Goal: Communication & Community: Answer question/provide support

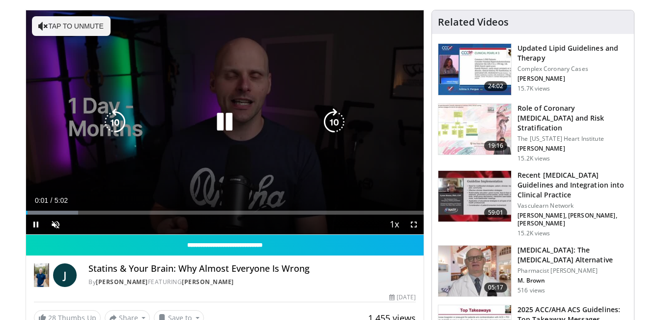
scroll to position [49, 0]
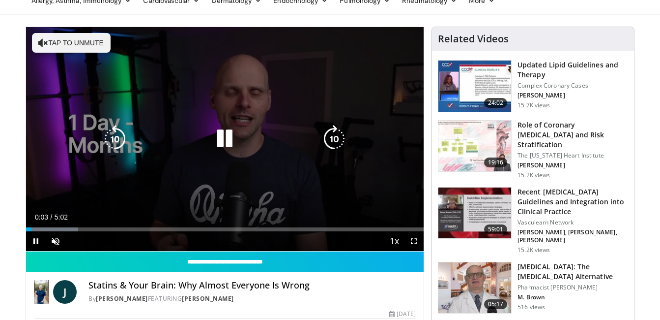
click at [41, 42] on icon "Video Player" at bounding box center [43, 43] width 10 height 10
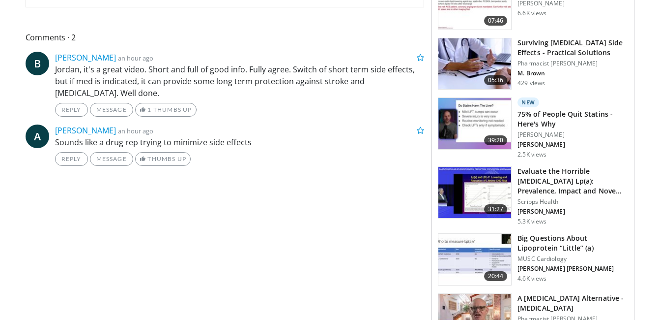
scroll to position [393, 0]
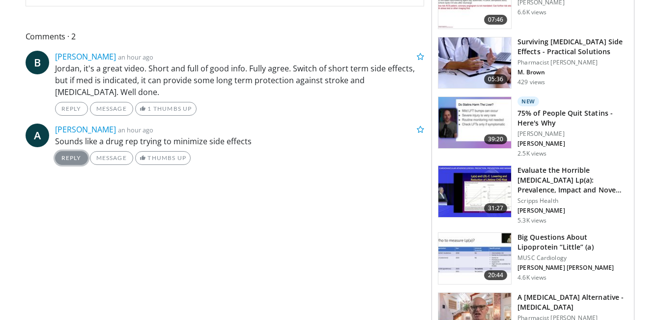
click at [77, 157] on link "Reply" at bounding box center [71, 158] width 33 height 14
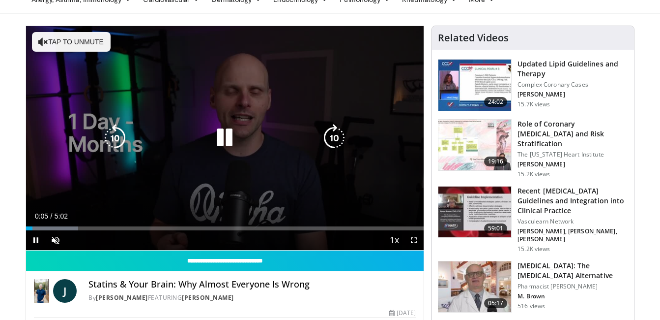
scroll to position [49, 0]
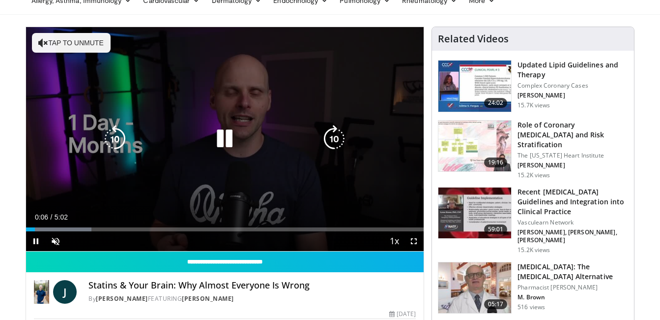
click at [58, 43] on button "Tap to unmute" at bounding box center [71, 43] width 79 height 20
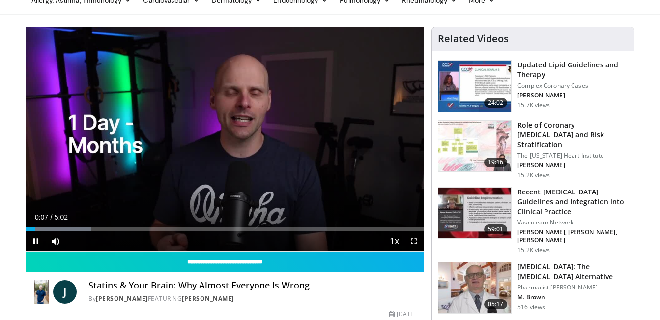
click at [198, 232] on div "Current Time 0:07 / Duration 5:02 Pause Skip Backward Skip Forward Mute Loaded …" at bounding box center [225, 241] width 398 height 20
click at [192, 225] on div "Loaded : 16.45% 0:08 2:06" at bounding box center [225, 226] width 398 height 9
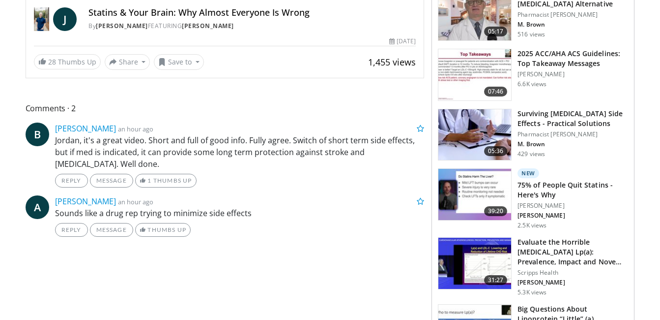
scroll to position [344, 0]
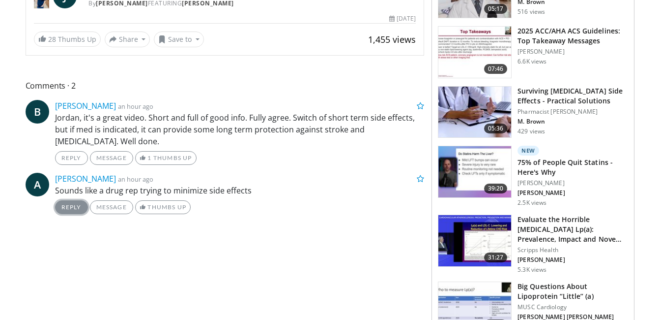
click at [76, 208] on link "Reply" at bounding box center [71, 207] width 33 height 14
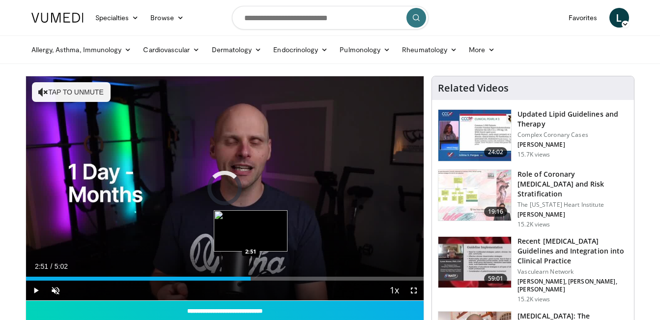
click at [251, 278] on div "Loaded : 13.16% 2:51 2:51" at bounding box center [225, 278] width 398 height 4
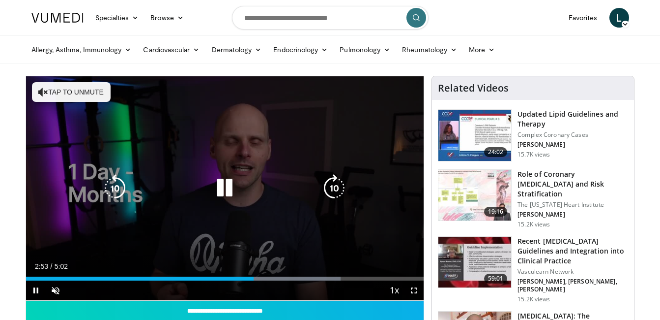
click at [97, 97] on button "Tap to unmute" at bounding box center [71, 92] width 79 height 20
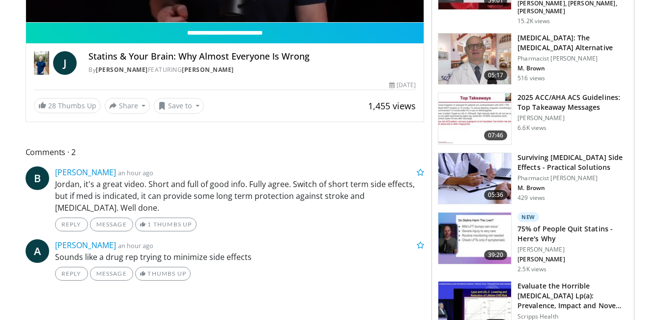
scroll to position [295, 0]
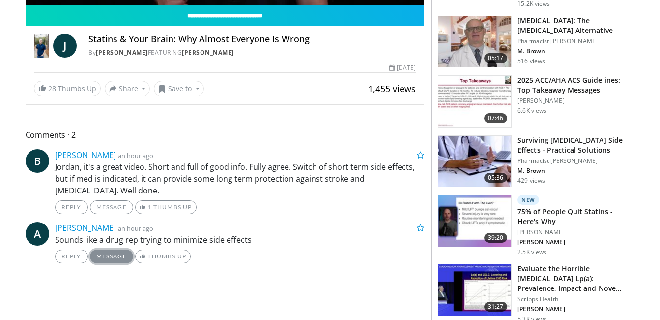
click at [120, 257] on link "Message" at bounding box center [111, 256] width 43 height 14
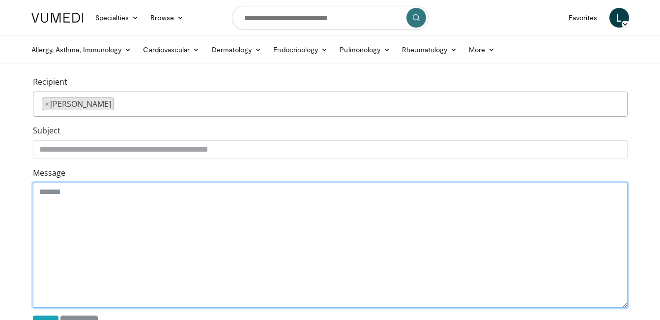
click at [125, 225] on textarea "Message" at bounding box center [330, 244] width 595 height 125
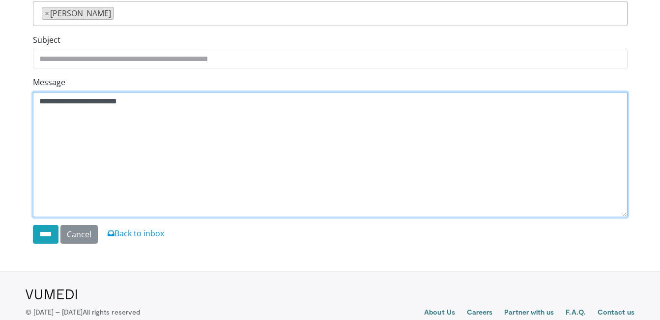
scroll to position [98, 0]
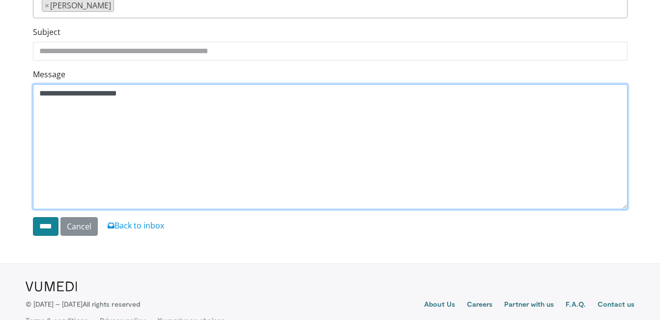
type textarea "**********"
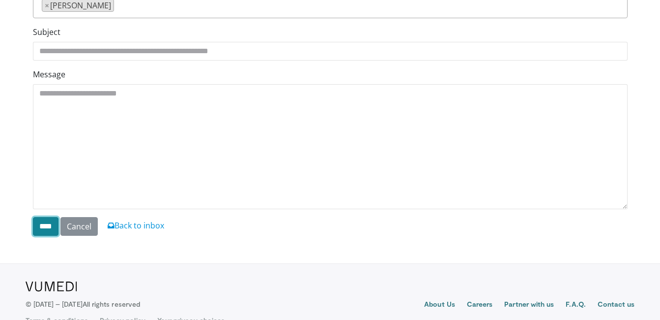
click at [48, 227] on input "****" at bounding box center [46, 226] width 26 height 19
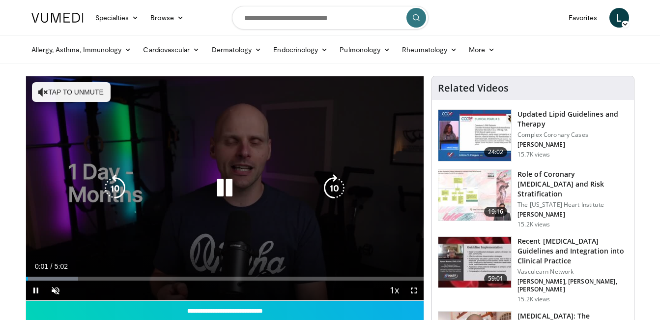
click at [79, 92] on button "Tap to unmute" at bounding box center [71, 92] width 79 height 20
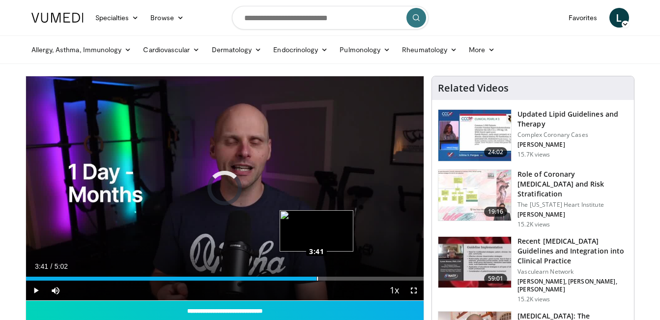
click at [317, 278] on div "Loaded : 13.16% 3:41 3:41" at bounding box center [225, 278] width 398 height 4
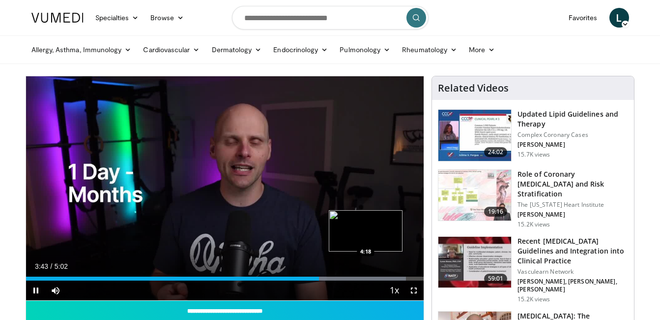
click at [366, 279] on div "Loaded : 95.56% 3:43 4:18" at bounding box center [225, 278] width 398 height 4
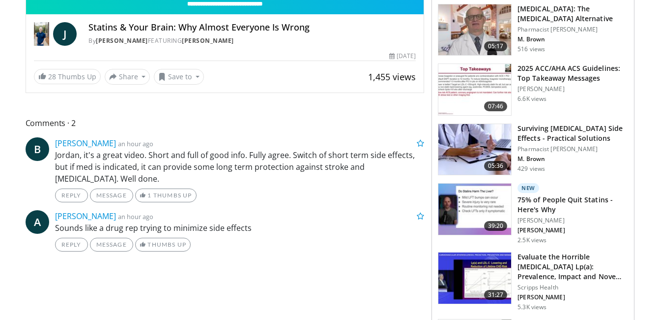
scroll to position [147, 0]
